Goal: Task Accomplishment & Management: Use online tool/utility

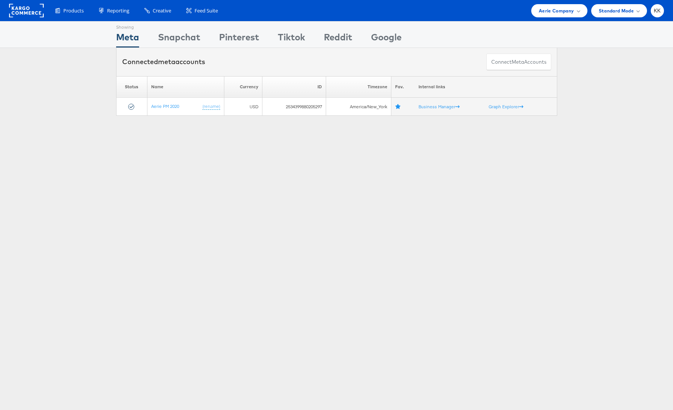
click at [544, 19] on div "Products Product Catalogs Enhance Your Product Catalog, Map Them to Publishers,…" at bounding box center [336, 10] width 673 height 21
click at [562, 10] on span "Aerie Company" at bounding box center [556, 11] width 35 height 8
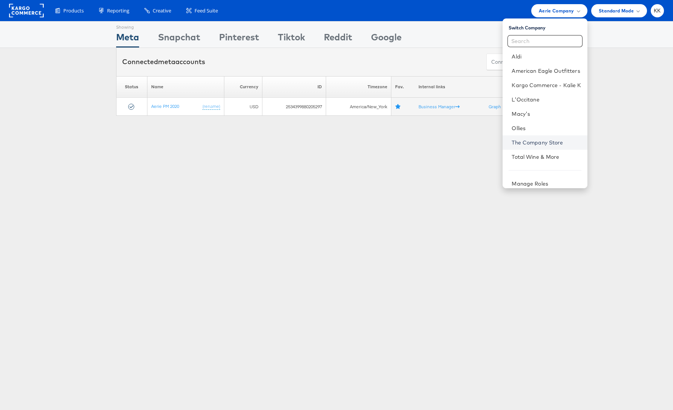
click at [543, 144] on link "The Company Store" at bounding box center [545, 143] width 69 height 8
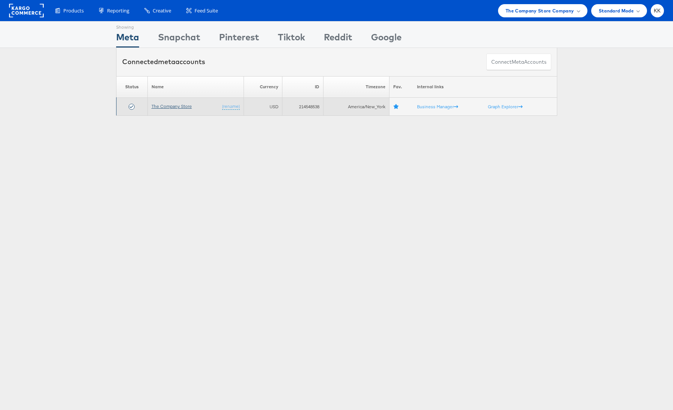
click at [181, 108] on link "The Company Store" at bounding box center [171, 106] width 40 height 6
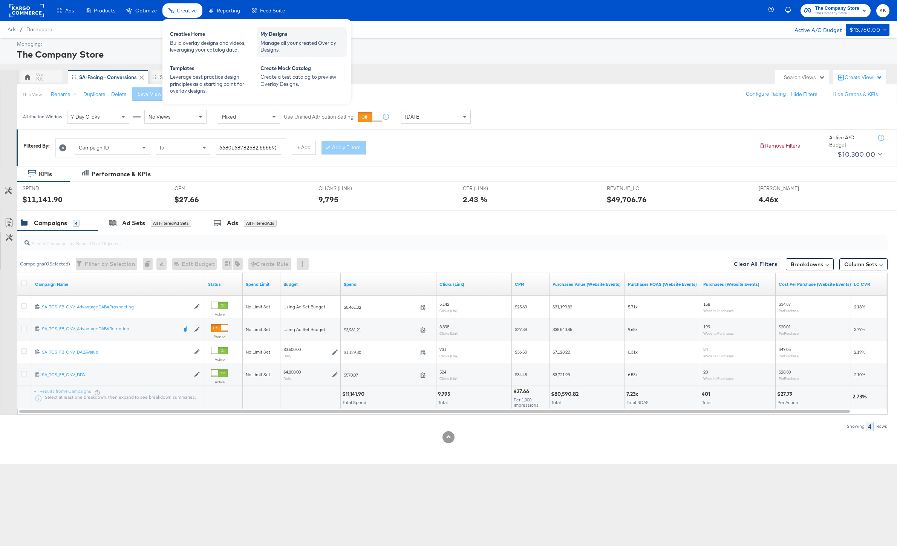
click at [281, 44] on div "Manage all your created Overlay Designs." at bounding box center [301, 47] width 83 height 14
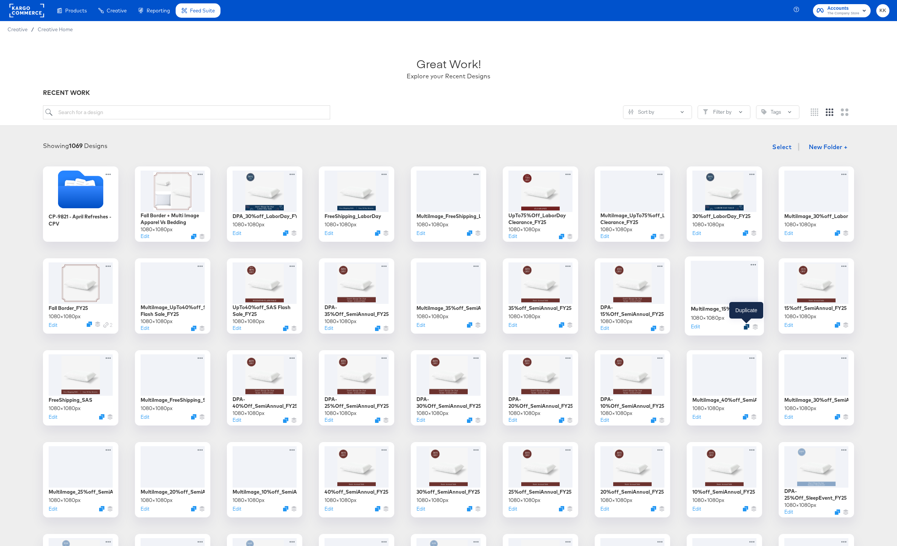
click at [746, 328] on icon "Duplicate" at bounding box center [747, 327] width 6 height 6
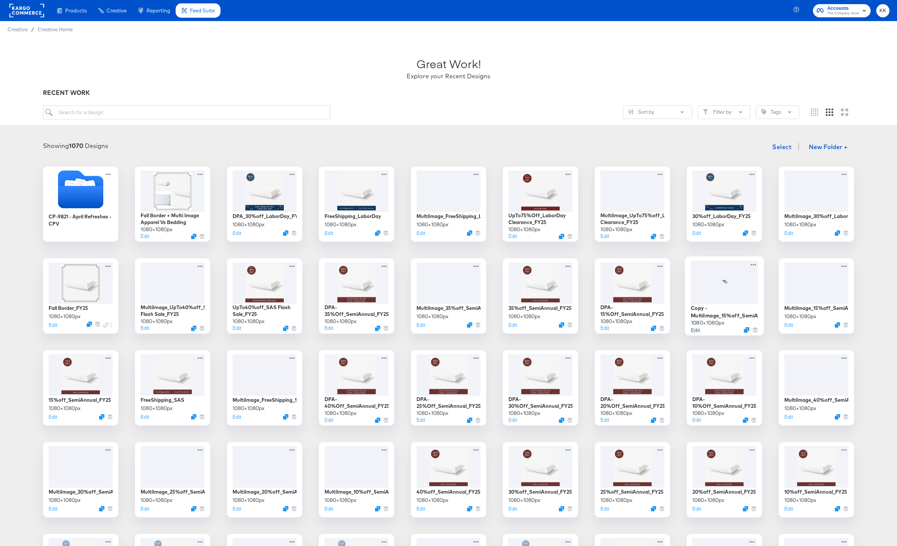
click at [696, 331] on button "Edit" at bounding box center [695, 329] width 9 height 7
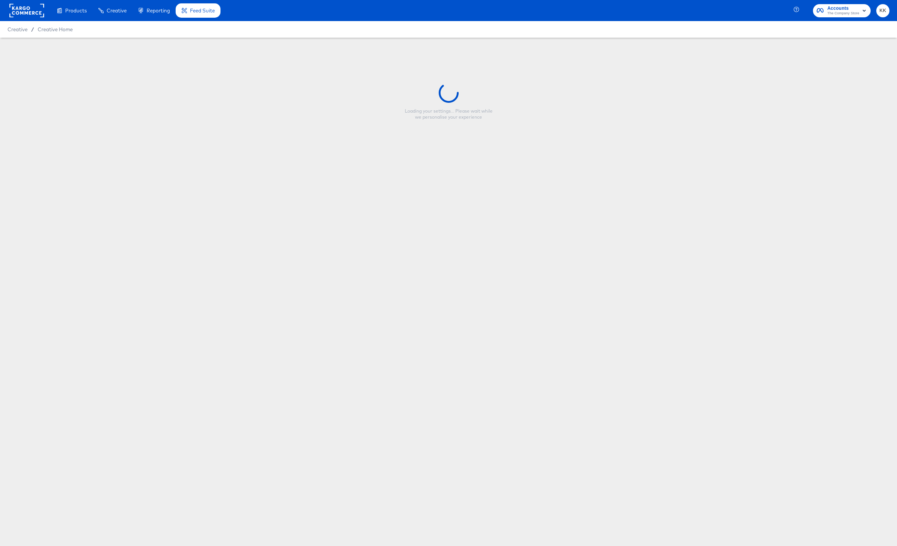
type input "Copy - MultiImage_15%off_SemiAnnual_FY25"
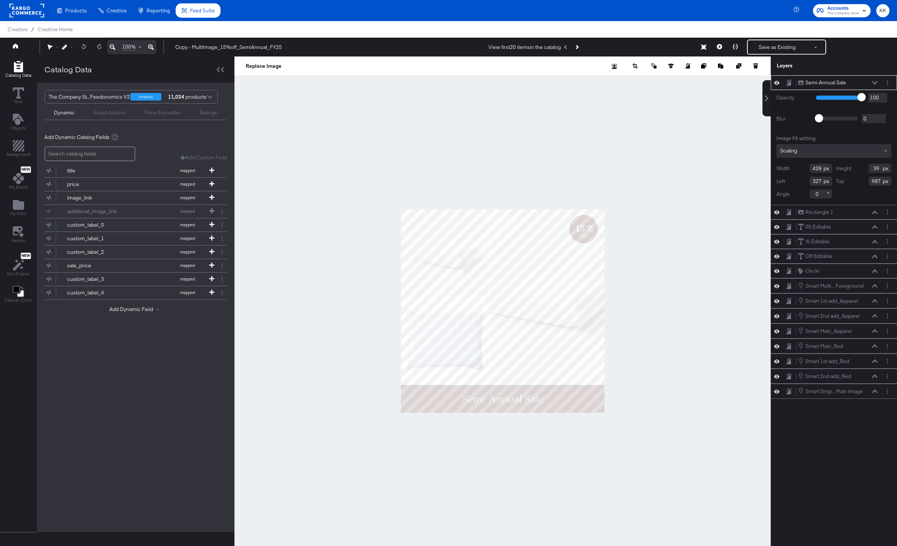
click at [149, 47] on icon at bounding box center [151, 47] width 6 height 9
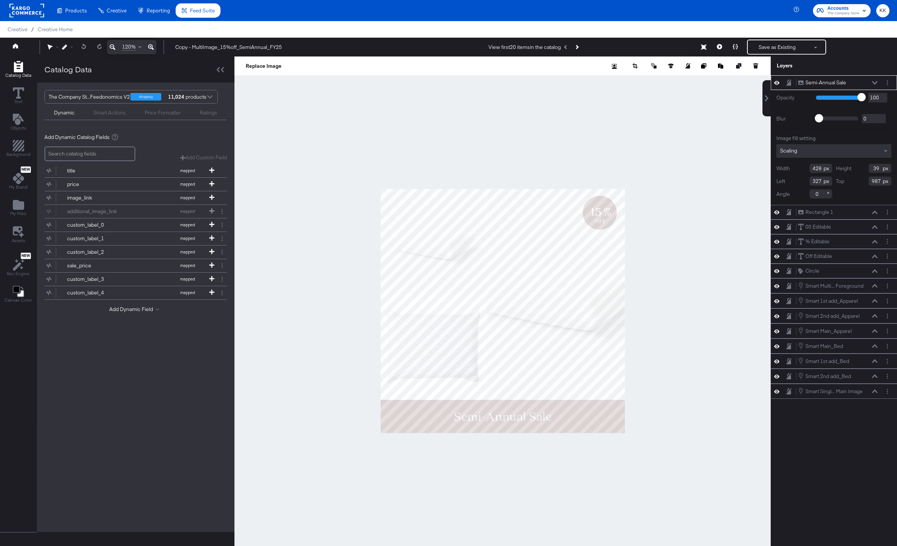
click at [149, 47] on icon at bounding box center [151, 47] width 6 height 9
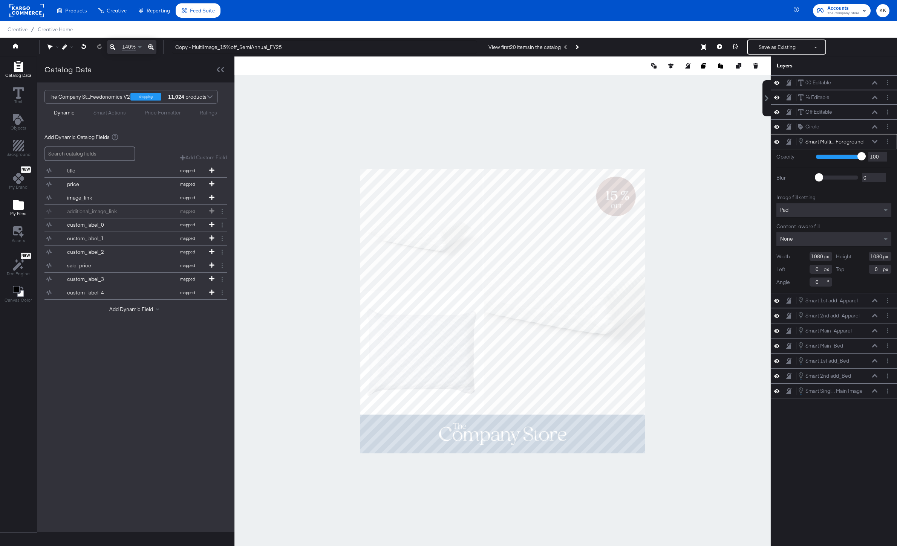
click at [23, 211] on div "My Files" at bounding box center [18, 207] width 16 height 17
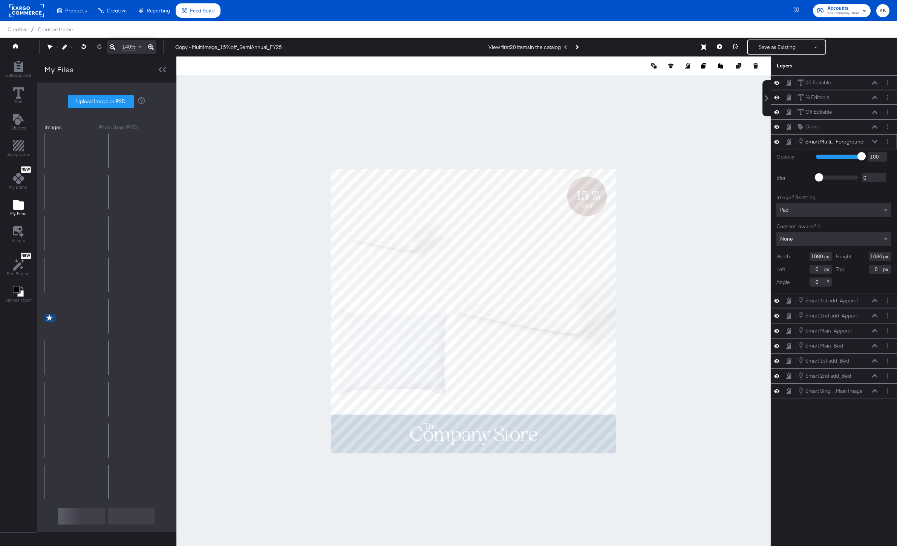
click at [123, 126] on div "Photoshop (PSD)" at bounding box center [118, 127] width 39 height 7
